Goal: Task Accomplishment & Management: Complete application form

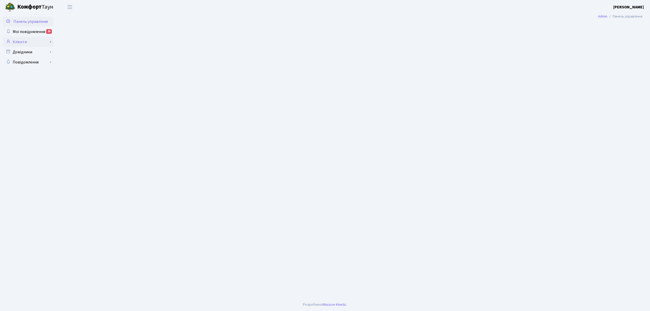
click at [31, 40] on link "Клієнти" at bounding box center [28, 42] width 51 height 10
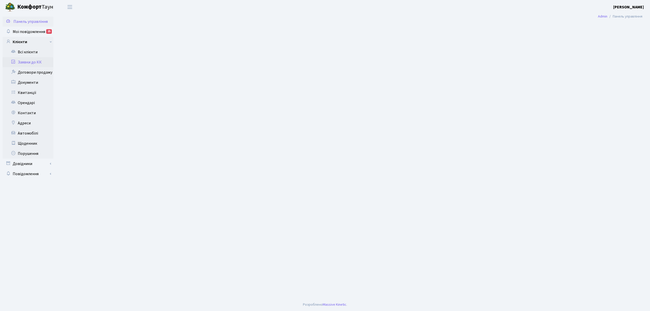
click at [29, 63] on link "Заявки до КК" at bounding box center [28, 62] width 51 height 10
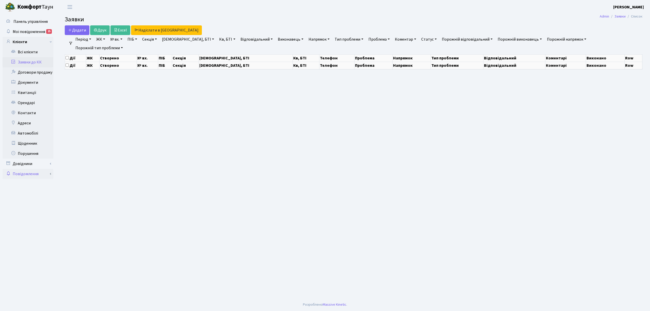
select select "25"
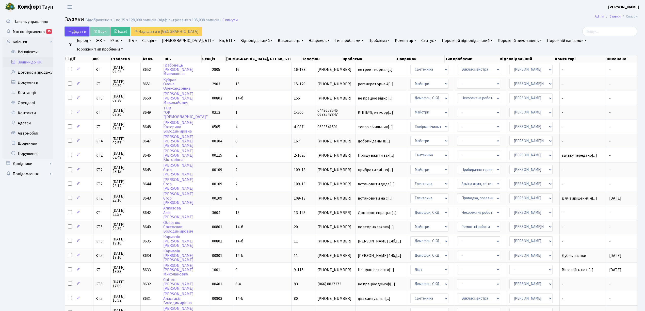
click at [82, 35] on link "Додати" at bounding box center [77, 32] width 25 height 10
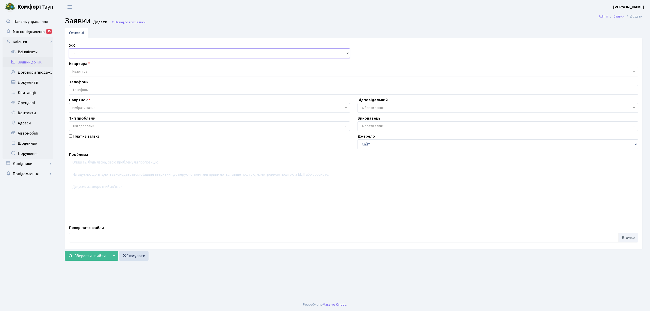
click at [107, 55] on select "- КТ, вул. Регенераторна, 4 КТ2, просп. Соборності, 17 КТ3, вул. Березнева, 16 …" at bounding box center [209, 54] width 281 height 10
select select "271"
click at [69, 49] on select "- КТ, вул. Регенераторна, 4 КТ2, просп. Соборності, 17 КТ3, вул. Березнева, 16 …" at bounding box center [209, 54] width 281 height 10
select select
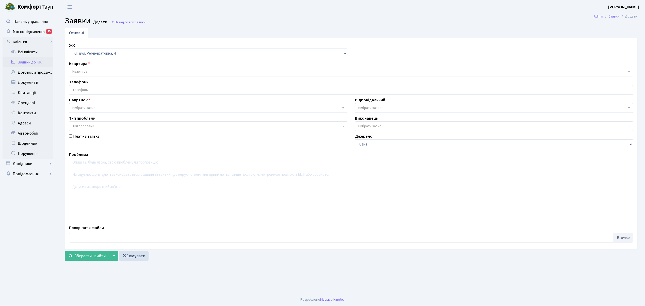
click at [106, 72] on span "Квартира" at bounding box center [349, 71] width 554 height 5
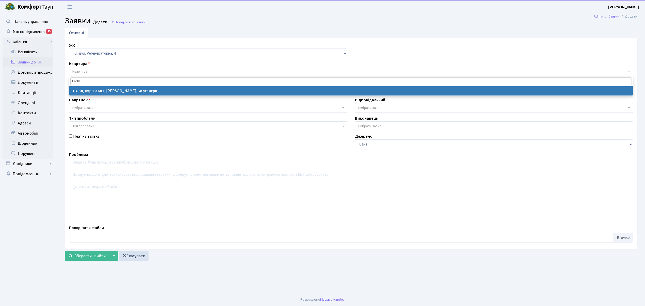
type input "13-38"
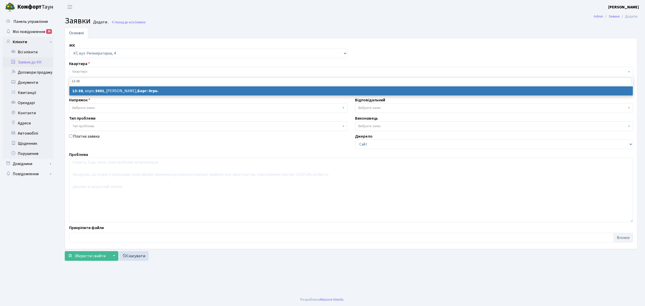
select select
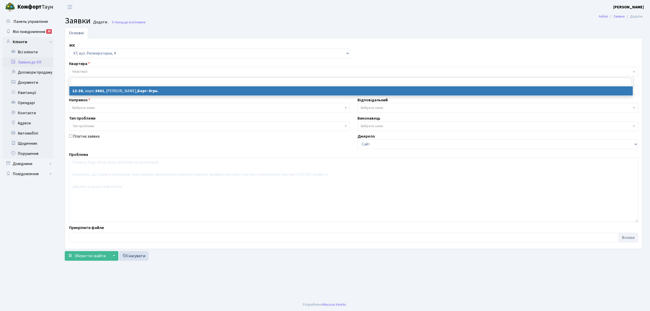
select select "7684"
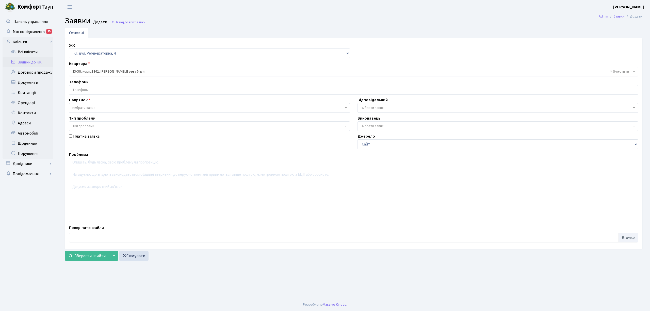
click at [112, 88] on input "search" at bounding box center [353, 89] width 569 height 9
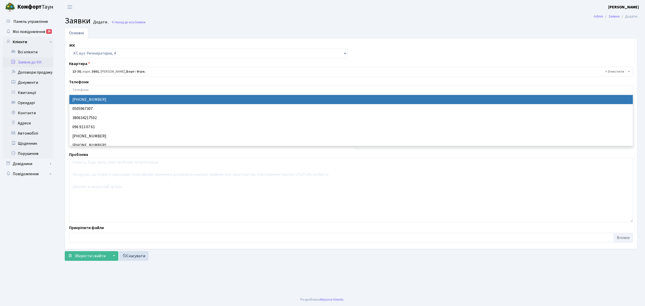
select select "121540"
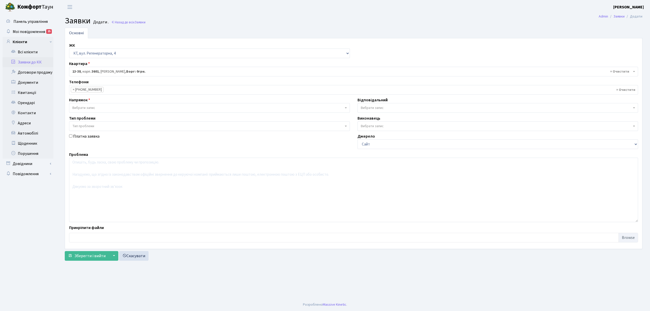
click at [105, 103] on div "Напрямок - Адміністрація Домофон, СКД Ліфт Майстри Сантехніка Економічний відді…" at bounding box center [209, 105] width 288 height 16
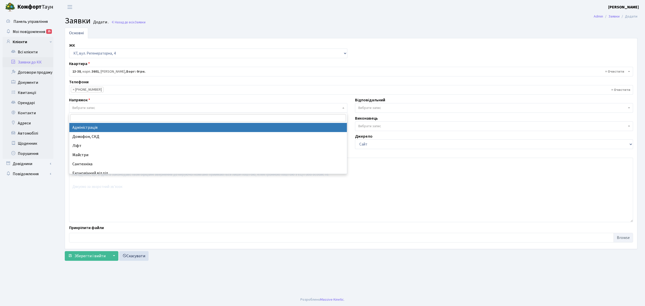
click at [105, 107] on span "Вибрати запис" at bounding box center [206, 107] width 269 height 5
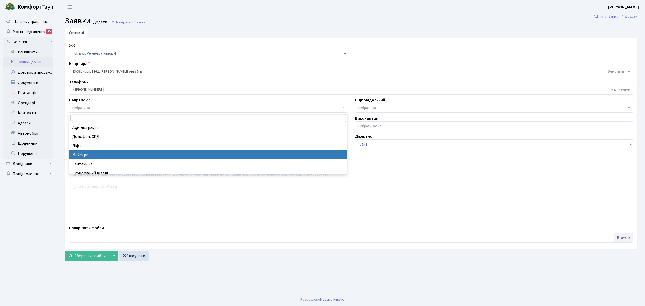
select select "1"
select select
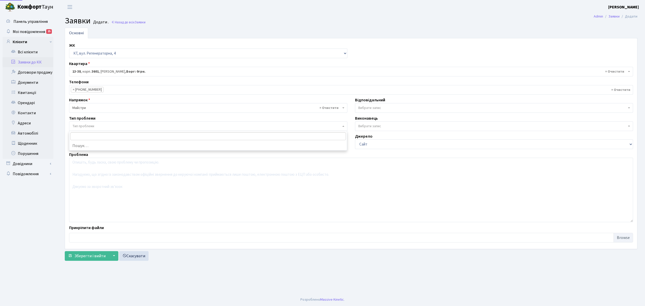
click at [108, 130] on span "Тип проблеми" at bounding box center [208, 126] width 278 height 10
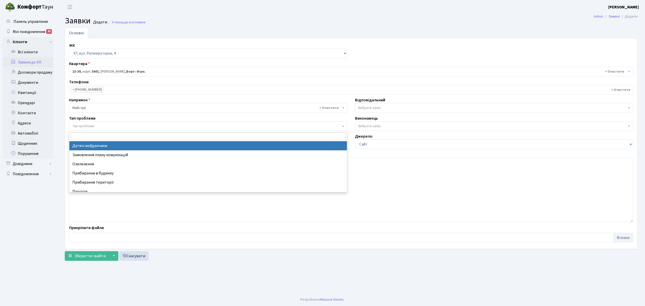
click at [110, 134] on input "search" at bounding box center [208, 136] width 276 height 8
click at [112, 120] on div "Тип проблеми Тип проблеми" at bounding box center [208, 123] width 286 height 16
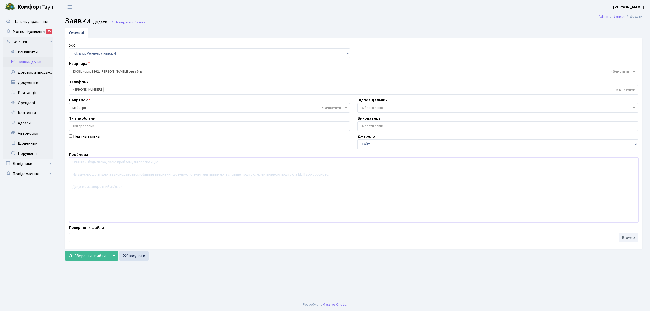
click at [102, 186] on textarea at bounding box center [353, 190] width 569 height 65
click at [400, 109] on span "Вибрати запис" at bounding box center [496, 107] width 271 height 5
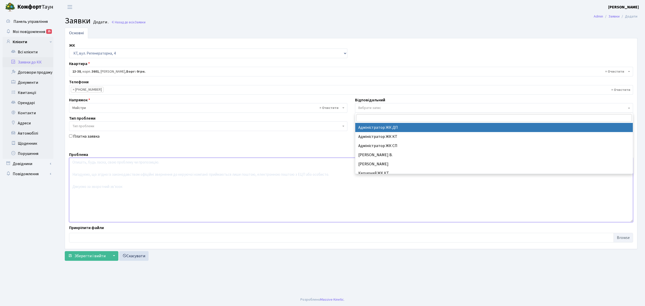
click at [118, 191] on textarea at bounding box center [351, 190] width 564 height 65
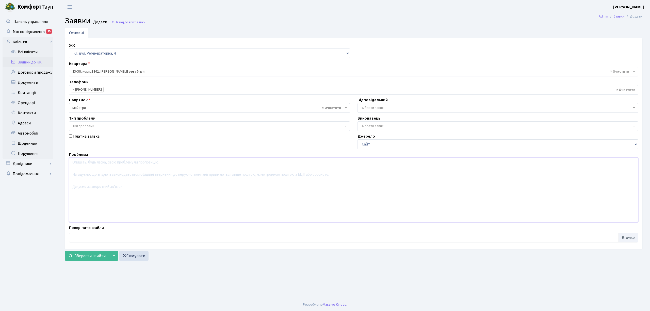
click at [114, 167] on textarea at bounding box center [353, 190] width 569 height 65
type textarea "y"
click at [176, 163] on textarea "на фасаді будинку біля кондиціонеру дирка , де живуть птахи.Заявка на" at bounding box center [353, 190] width 569 height 65
click at [206, 166] on textarea "на фасаді будинку біля кондиціонеру дирка , де живуть птахи. Заявка на" at bounding box center [353, 190] width 569 height 65
click at [152, 164] on textarea "на фасаді будинку біля кондиціонеру дирка , де живуть птахи. Прох" at bounding box center [353, 190] width 569 height 65
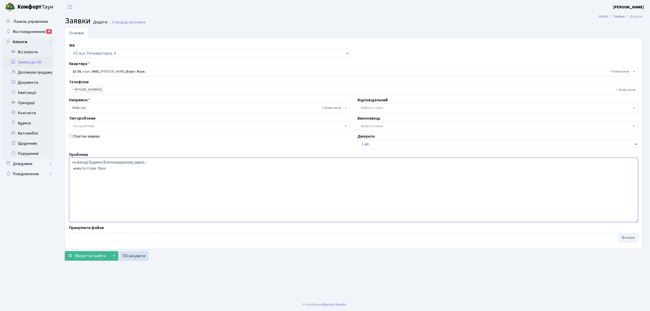
click at [123, 171] on textarea "на фасаді будинку біля кондиціонеру дирка , живуть птахи. Прох" at bounding box center [353, 190] width 569 height 65
click at [127, 171] on textarea "на фасаді будинку біля кондиціонеру дирка , живуть птахи. Прохання защит" at bounding box center [353, 190] width 569 height 65
type textarea "на фасаді будинку біля кондиціонеру дирка , живуть птахи. Прохання защикатурити"
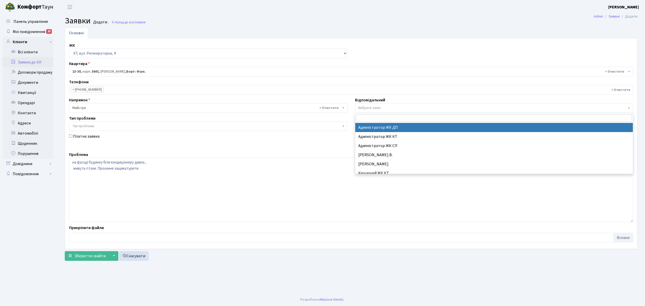
click at [378, 107] on span "Вибрати запис" at bounding box center [369, 107] width 23 height 5
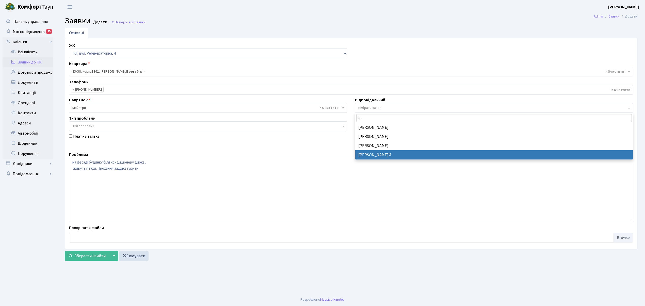
type input "ш"
select select "18"
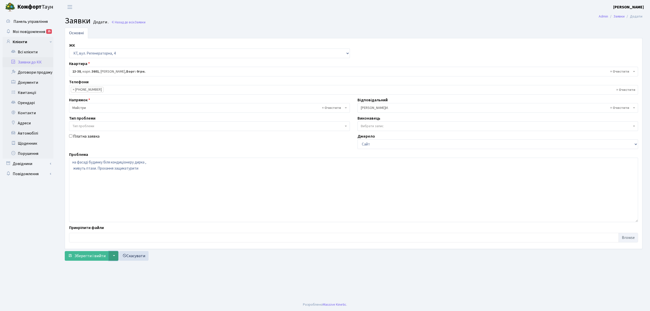
click at [110, 254] on button "▼" at bounding box center [114, 256] width 10 height 10
click at [99, 258] on span "Зберегти і вийти" at bounding box center [89, 256] width 31 height 6
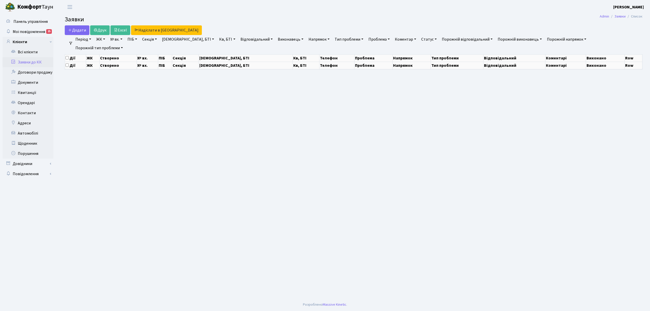
select select "25"
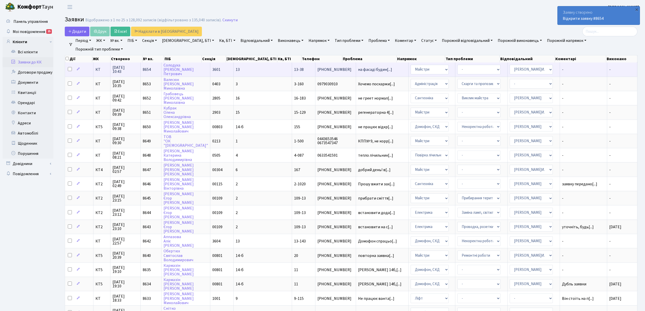
click at [124, 72] on span "[DATE] 10:43" at bounding box center [125, 70] width 26 height 8
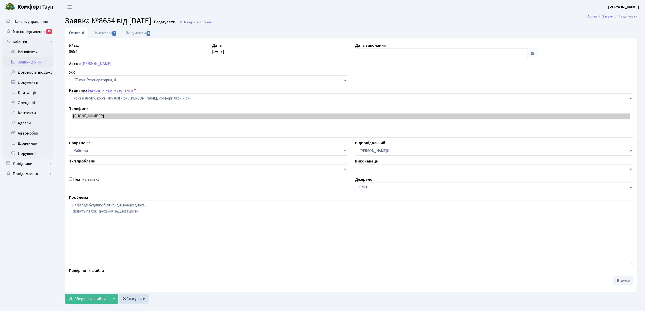
select select "7684"
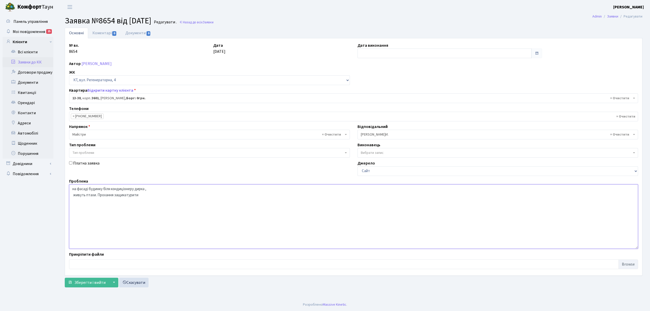
click at [160, 218] on textarea "на фасаді будинку біля кондиціонеру дирка , живуть птахи. Прохання защикатурити" at bounding box center [353, 216] width 569 height 65
click at [87, 285] on span "Зберегти і вийти" at bounding box center [89, 283] width 31 height 6
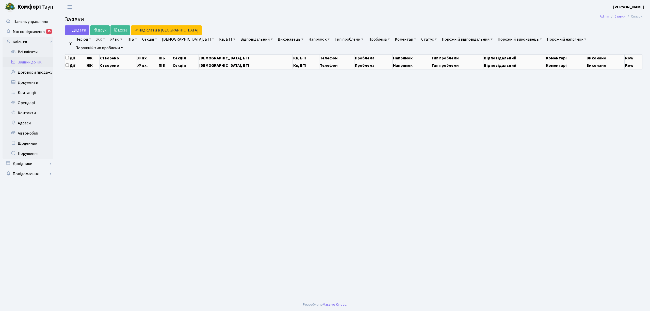
select select "25"
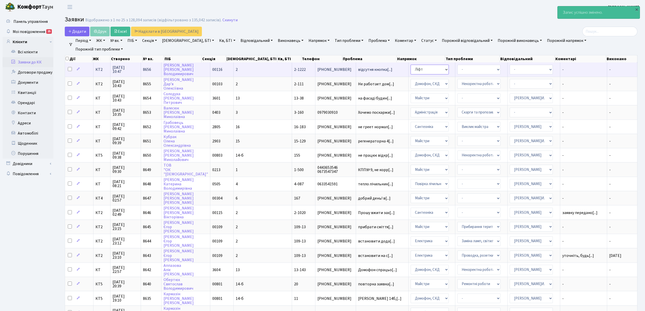
click at [411, 72] on select "- Адміністрація Домофон, СКД Ліфт Майстри Сантехніка Економічний відділ Електри…" at bounding box center [430, 70] width 38 height 10
click at [101, 73] on td "КТ2" at bounding box center [101, 69] width 17 height 14
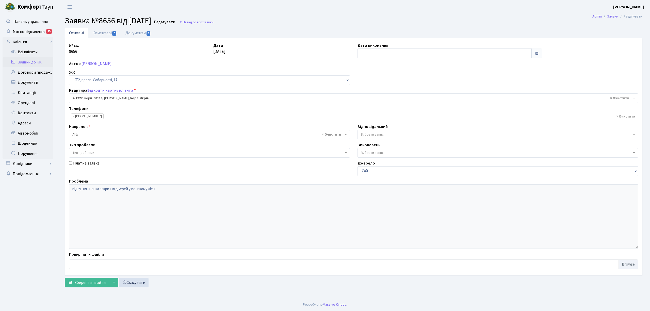
select select "12837"
click at [107, 32] on link "Коментарі 0" at bounding box center [104, 33] width 33 height 10
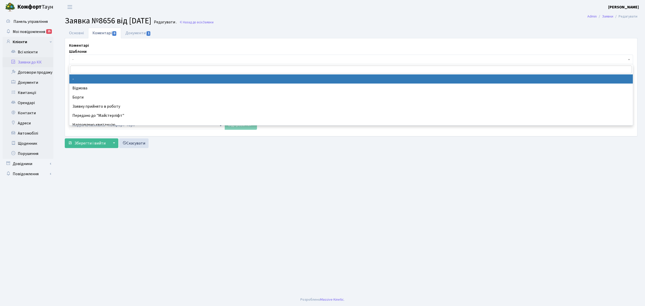
click at [97, 63] on span "-" at bounding box center [351, 60] width 564 height 10
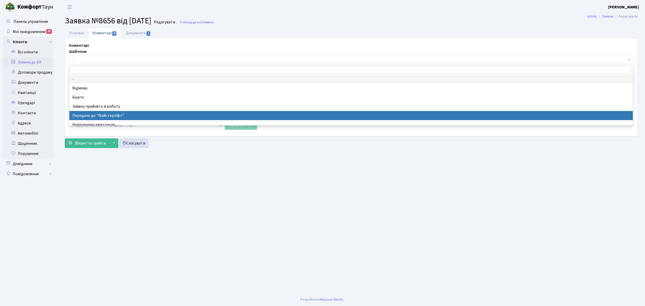
select select "9"
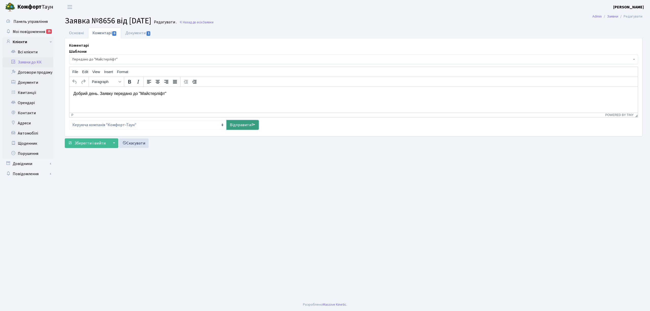
drag, startPoint x: 248, startPoint y: 126, endPoint x: 241, endPoint y: 126, distance: 7.4
click at [248, 126] on link "Відправити" at bounding box center [243, 125] width 32 height 10
select select
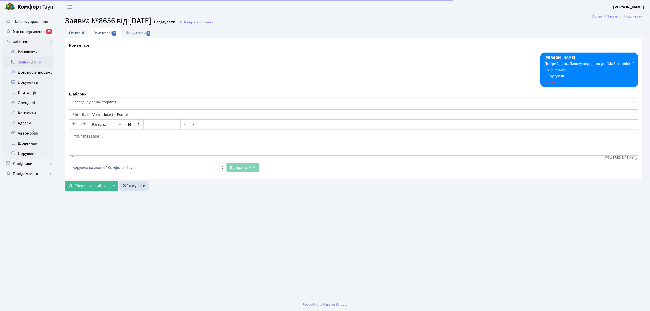
click at [81, 31] on link "Основні" at bounding box center [76, 33] width 23 height 10
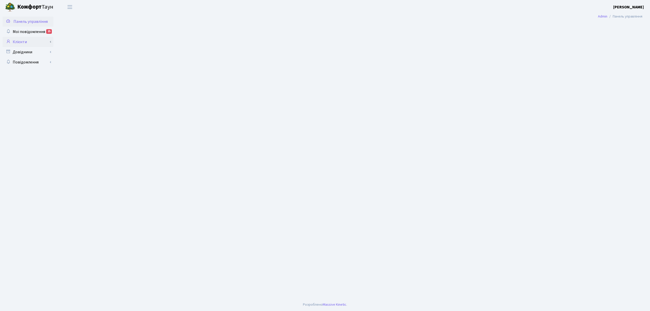
click at [40, 45] on link "Клієнти" at bounding box center [28, 42] width 51 height 10
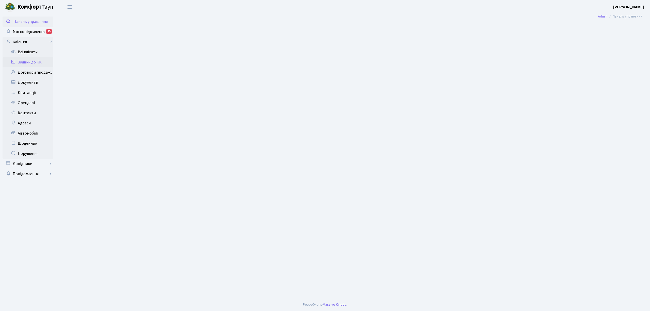
click at [40, 62] on link "Заявки до КК" at bounding box center [28, 62] width 51 height 10
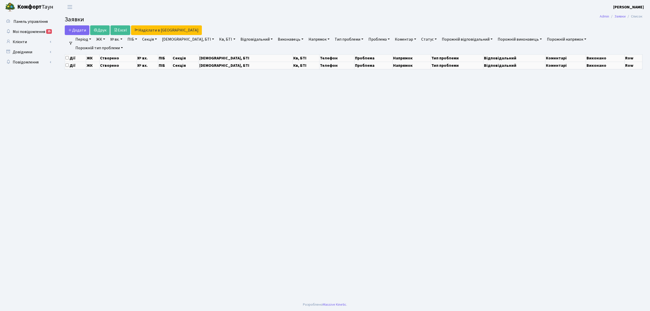
select select "25"
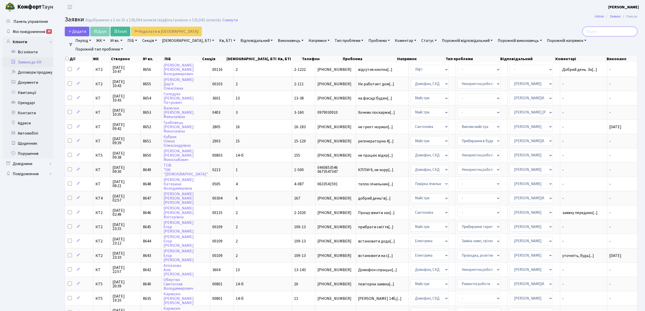
click at [613, 34] on input "search" at bounding box center [609, 32] width 55 height 10
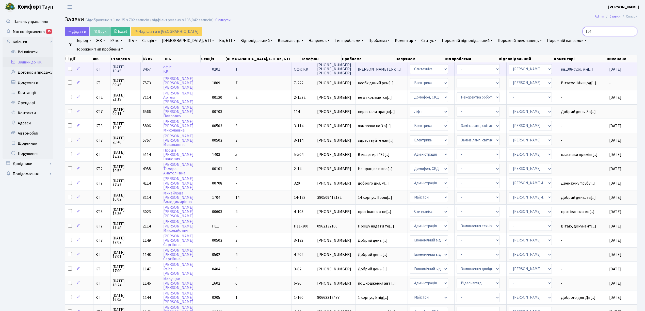
type input "114"
click at [99, 69] on span "КТ" at bounding box center [101, 69] width 12 height 4
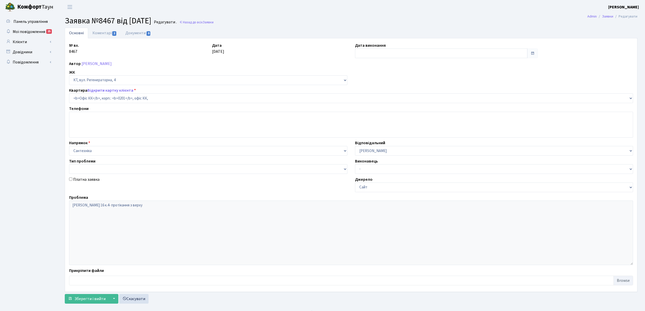
select select "4"
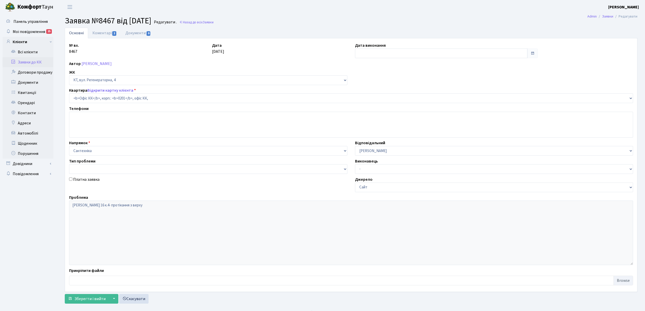
type input "[DATE]"
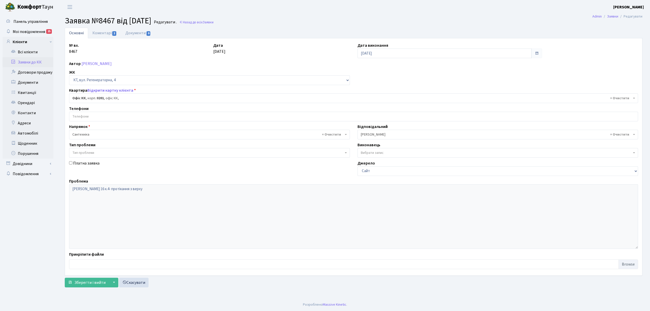
click at [45, 66] on link "Заявки до КК" at bounding box center [28, 62] width 51 height 10
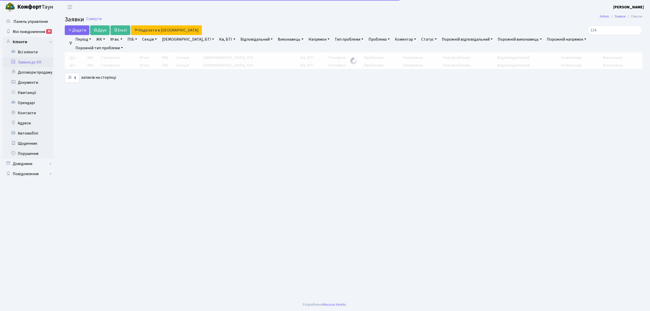
select select "25"
